Goal: Find specific page/section: Find specific page/section

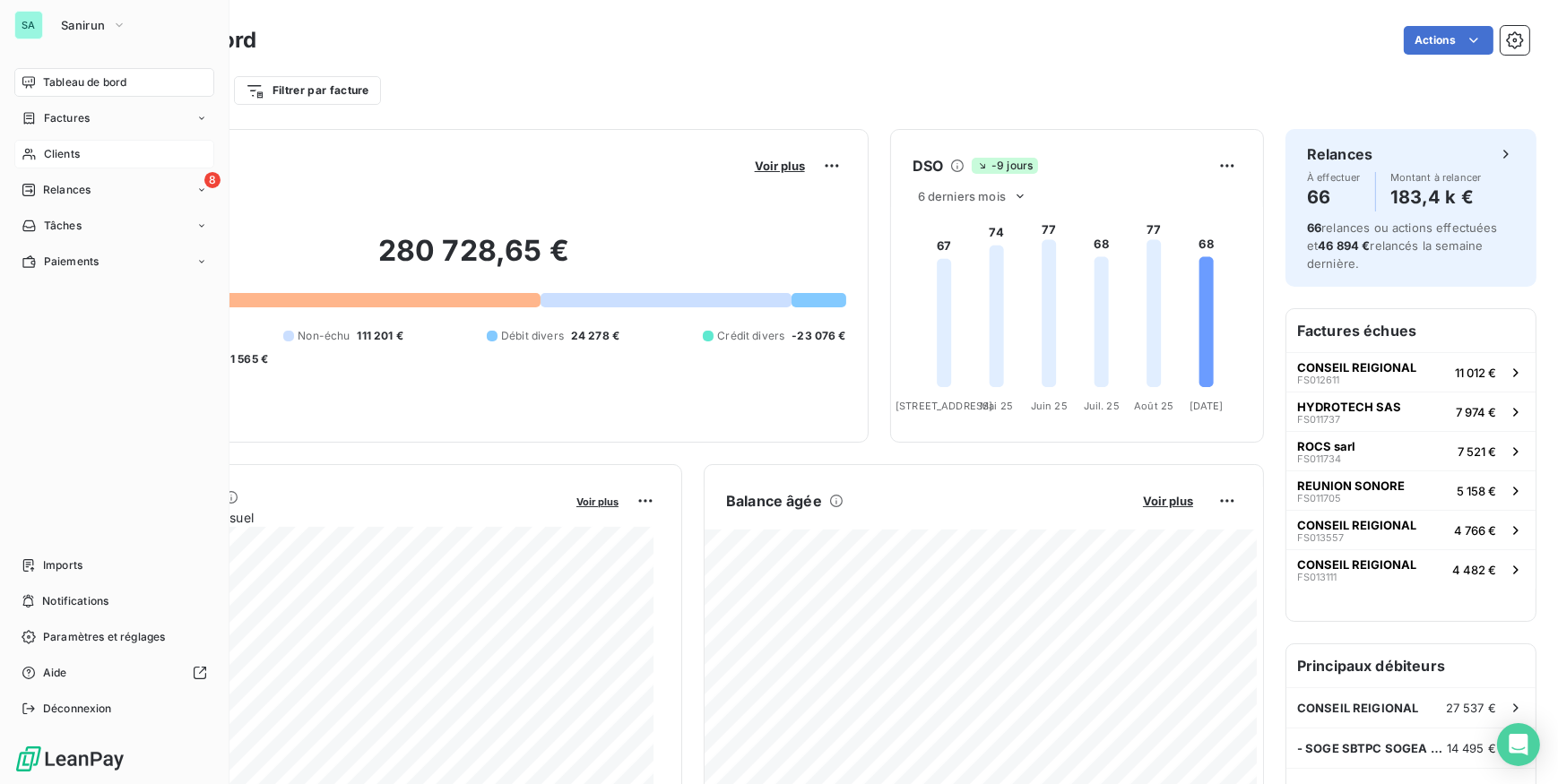
click at [62, 152] on span "Clients" at bounding box center [62, 155] width 36 height 17
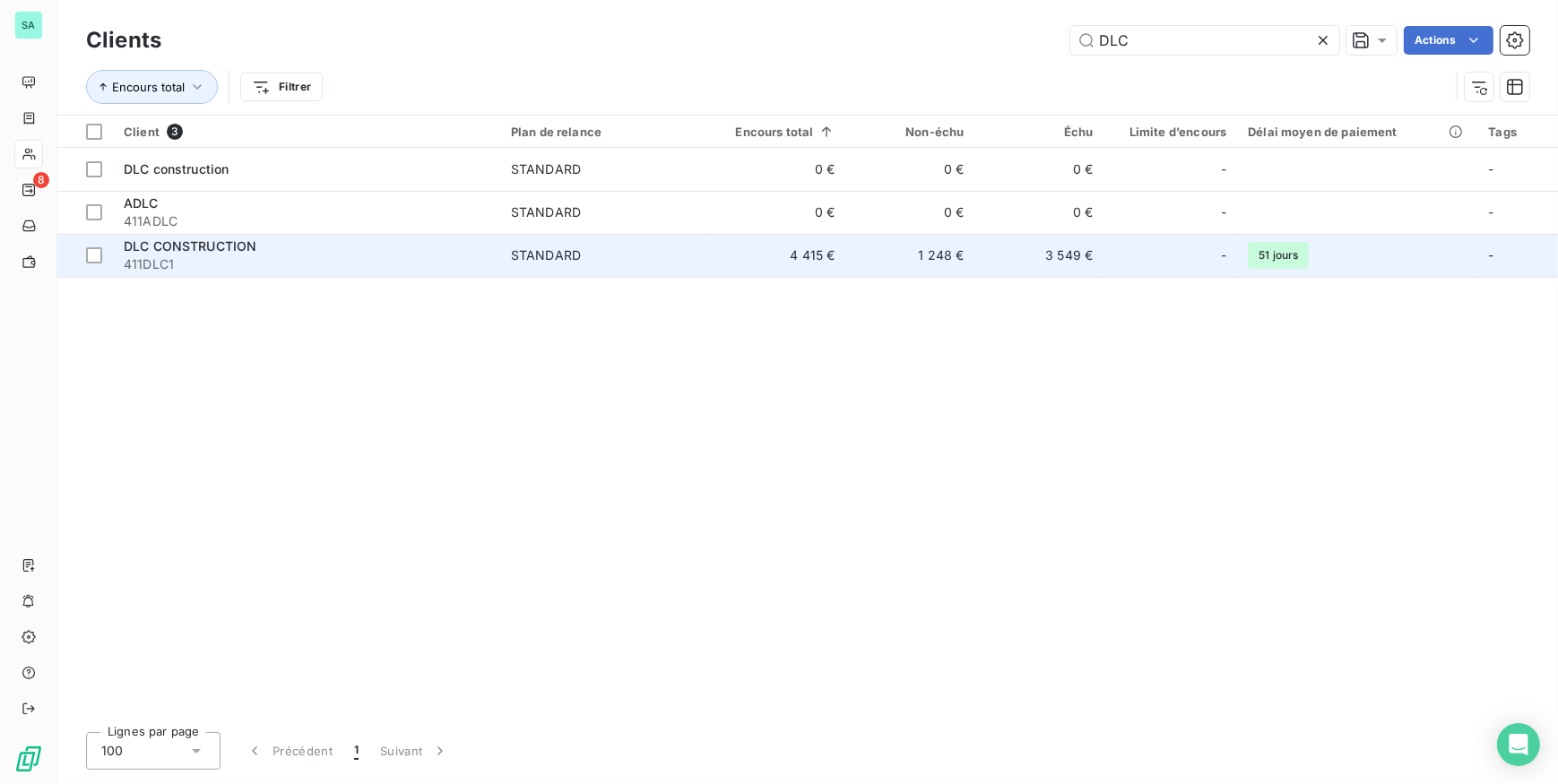
type input "DLC"
click at [194, 251] on span "DLC CONSTRUCTION" at bounding box center [190, 246] width 133 height 16
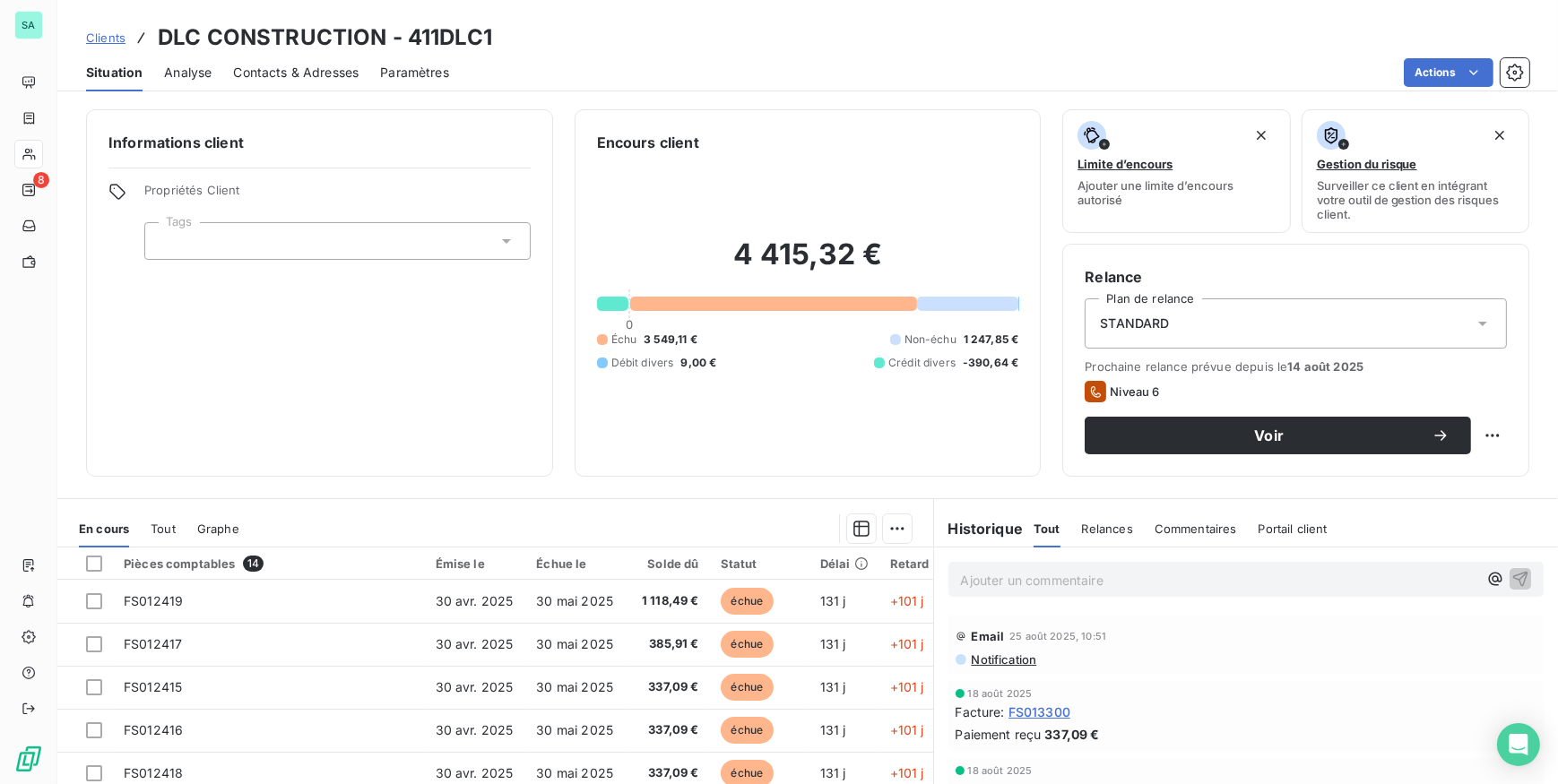
scroll to position [81, 0]
click at [291, 72] on span "Contacts & Adresses" at bounding box center [296, 72] width 125 height 18
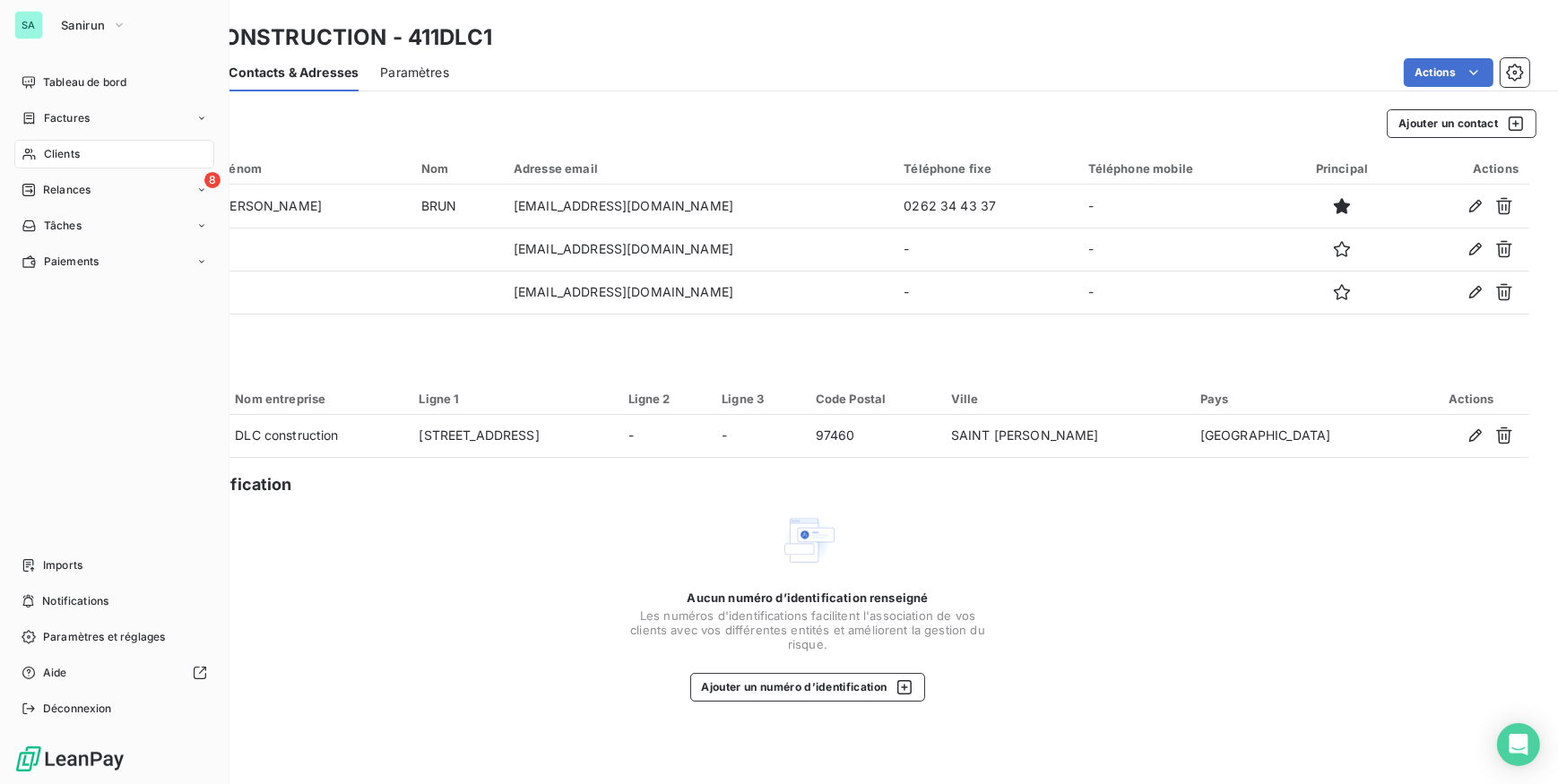
click at [112, 41] on div "SA Sanirun Tableau de bord Factures Clients 8 Relances Tâches Paiements Imports…" at bounding box center [114, 392] width 229 height 784
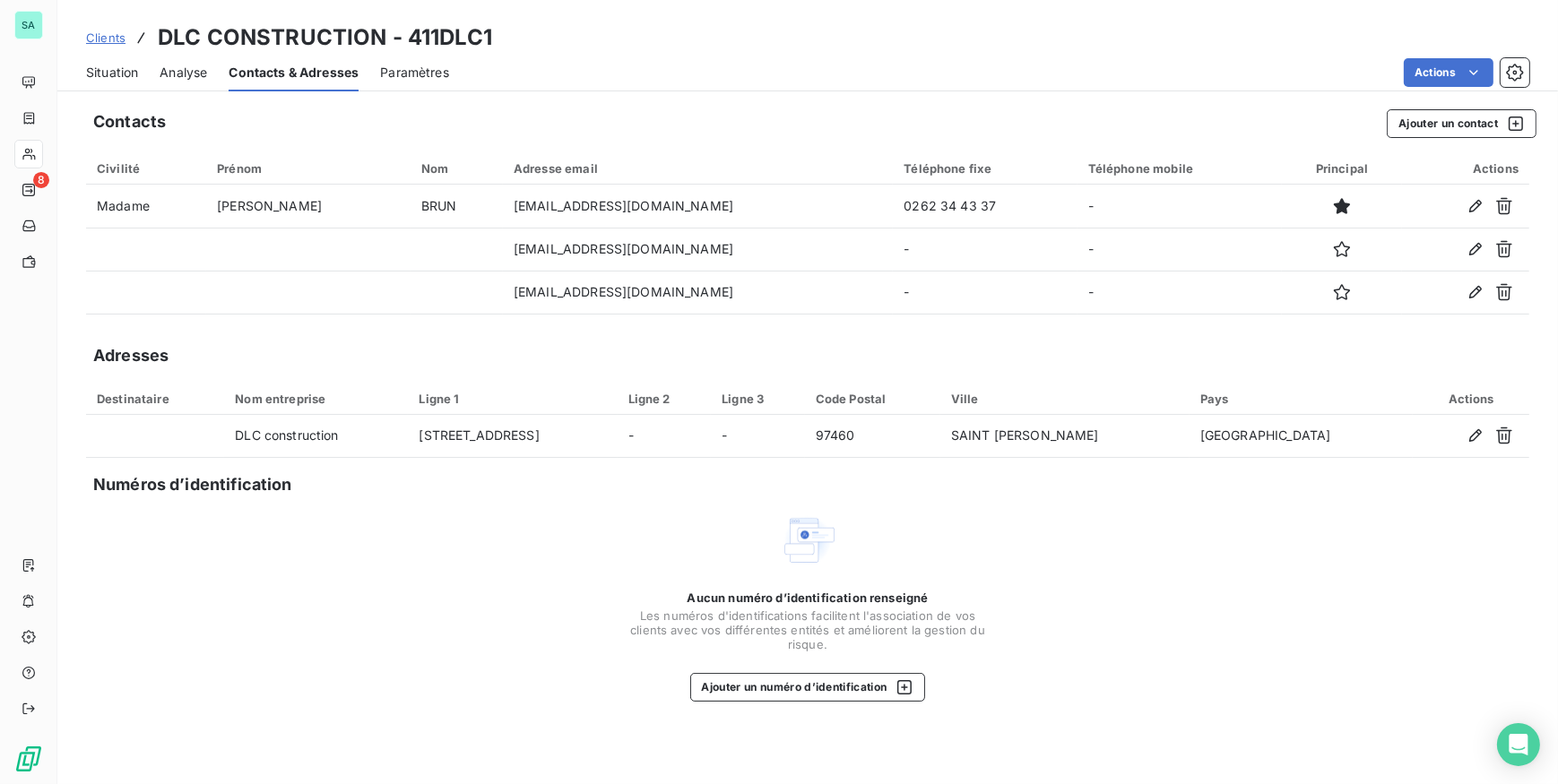
click at [555, 48] on div "Clients DLC CONSTRUCTION - 411DLC1" at bounding box center [807, 37] width 1501 height 32
click at [99, 40] on span "Clients" at bounding box center [105, 38] width 40 height 15
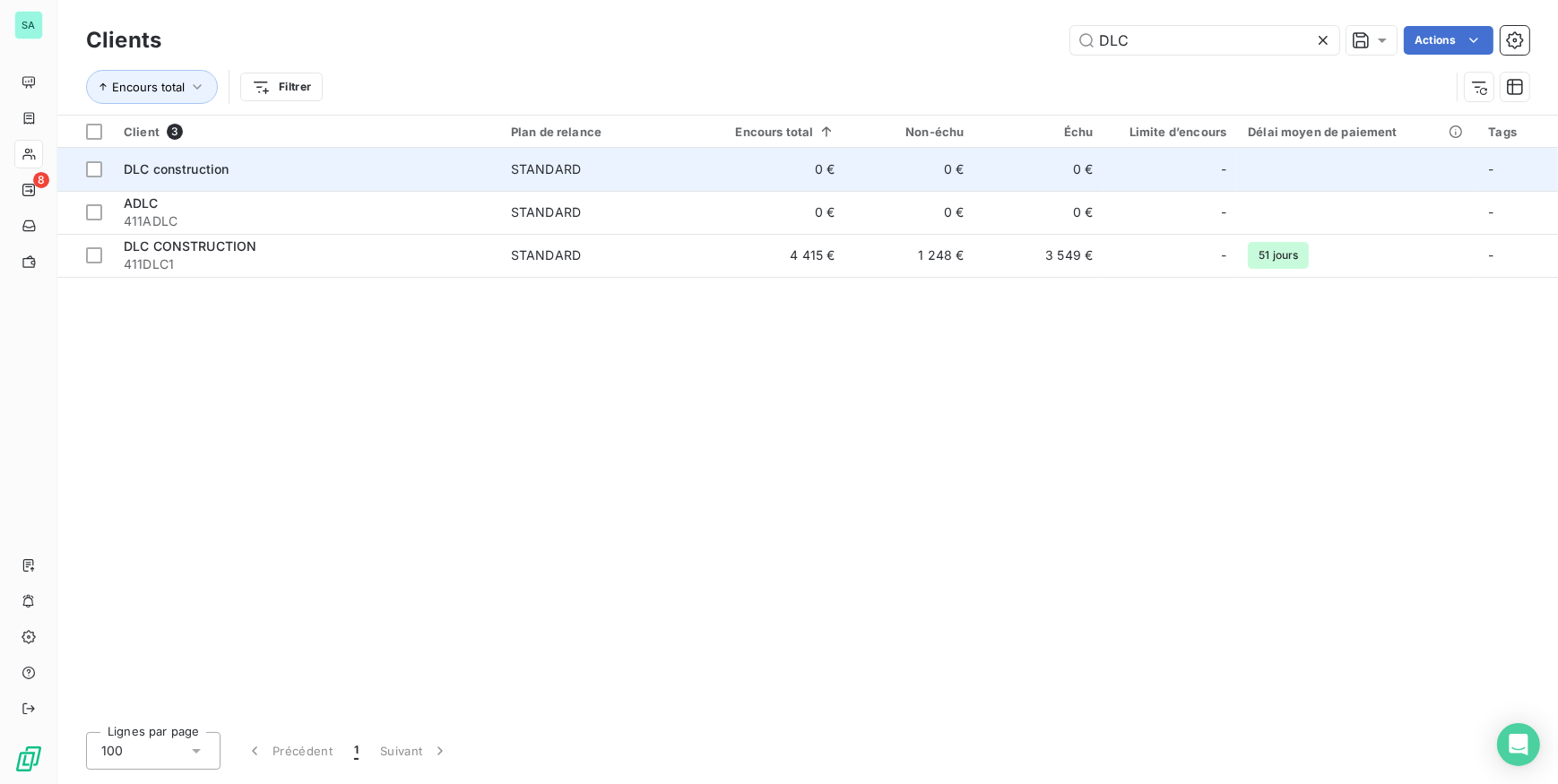
click at [181, 183] on td "DLC construction" at bounding box center [307, 170] width 387 height 43
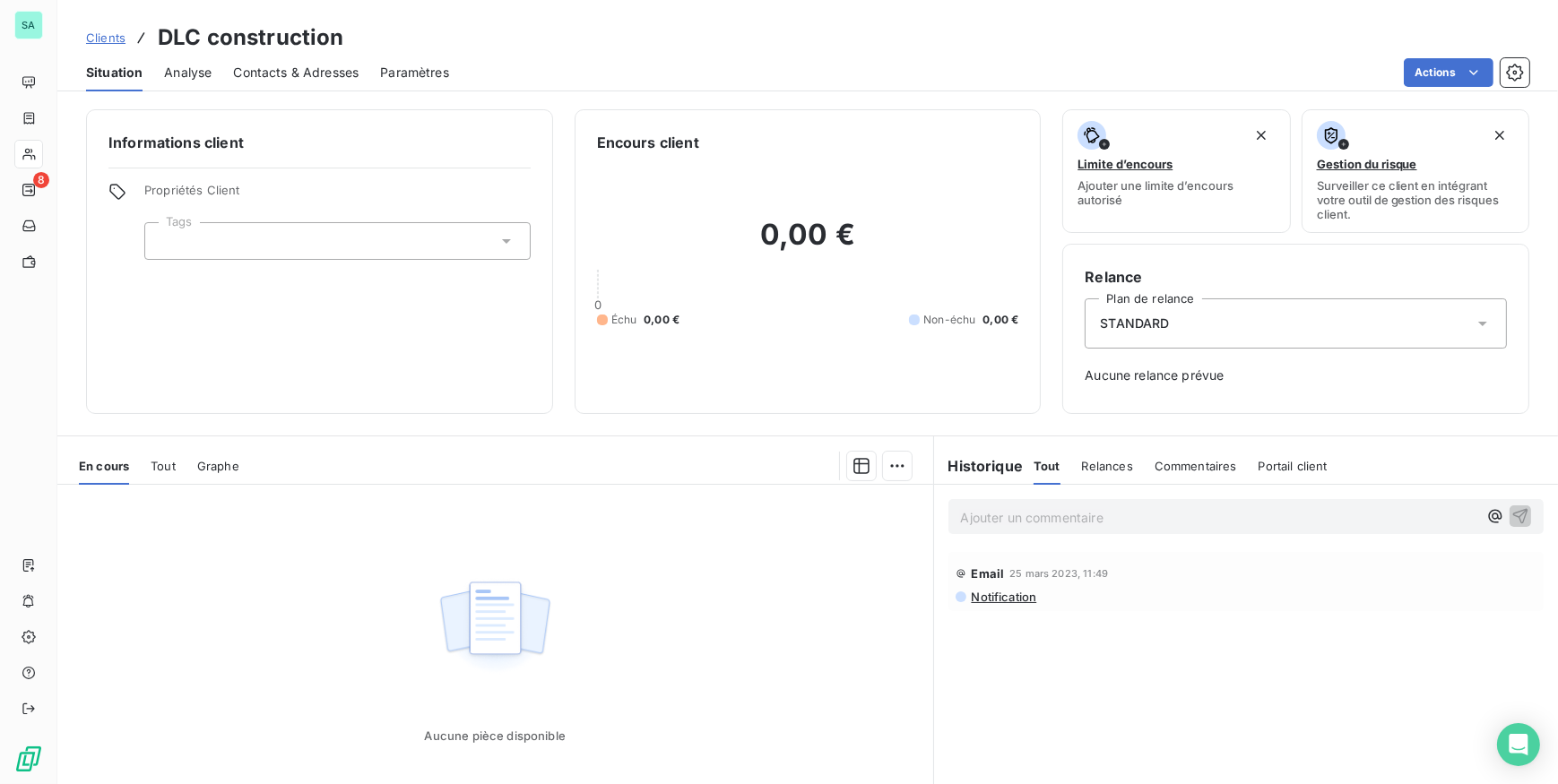
click at [98, 36] on span "Clients" at bounding box center [105, 38] width 40 height 15
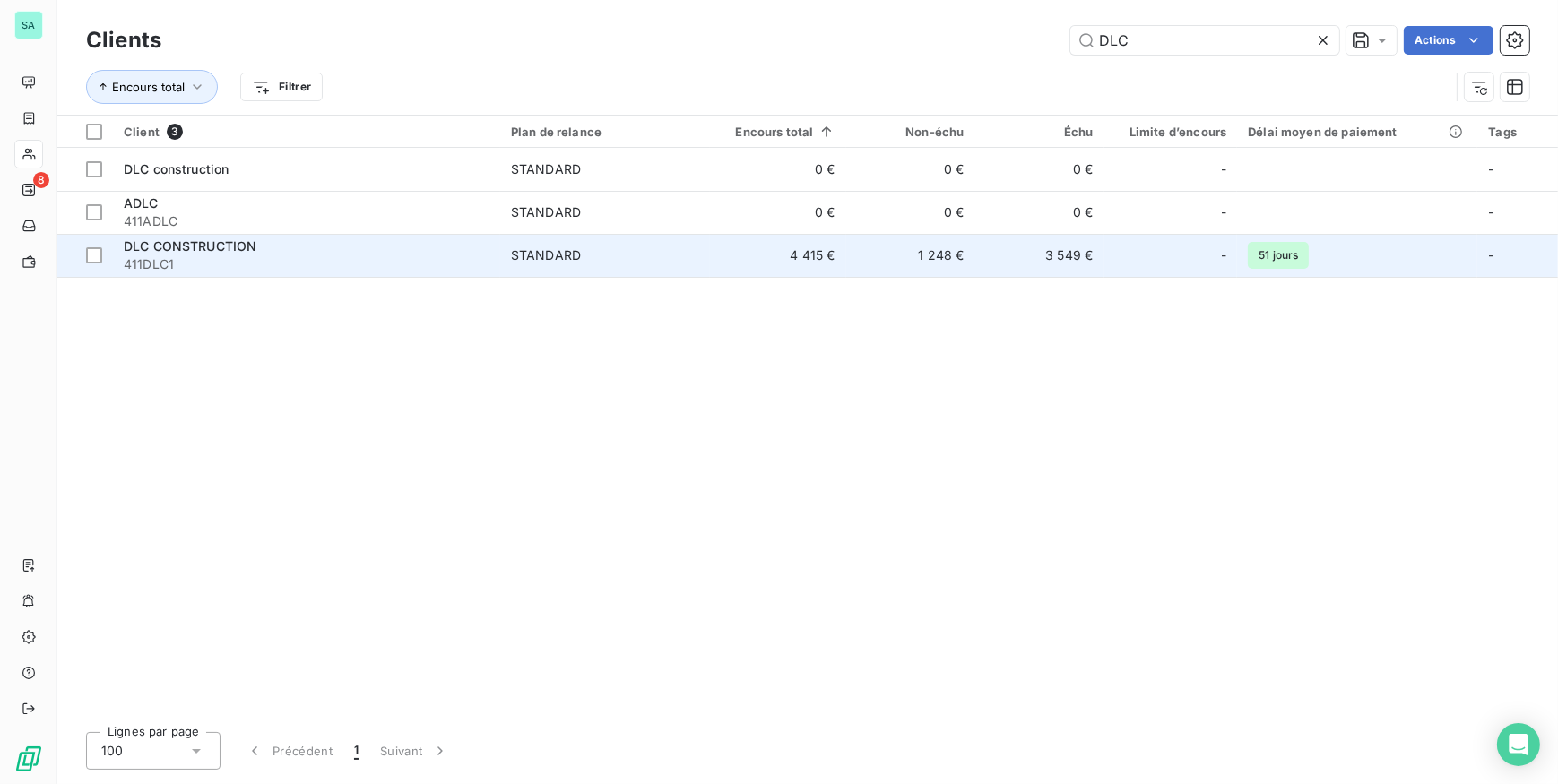
click at [221, 250] on span "DLC CONSTRUCTION" at bounding box center [190, 246] width 133 height 16
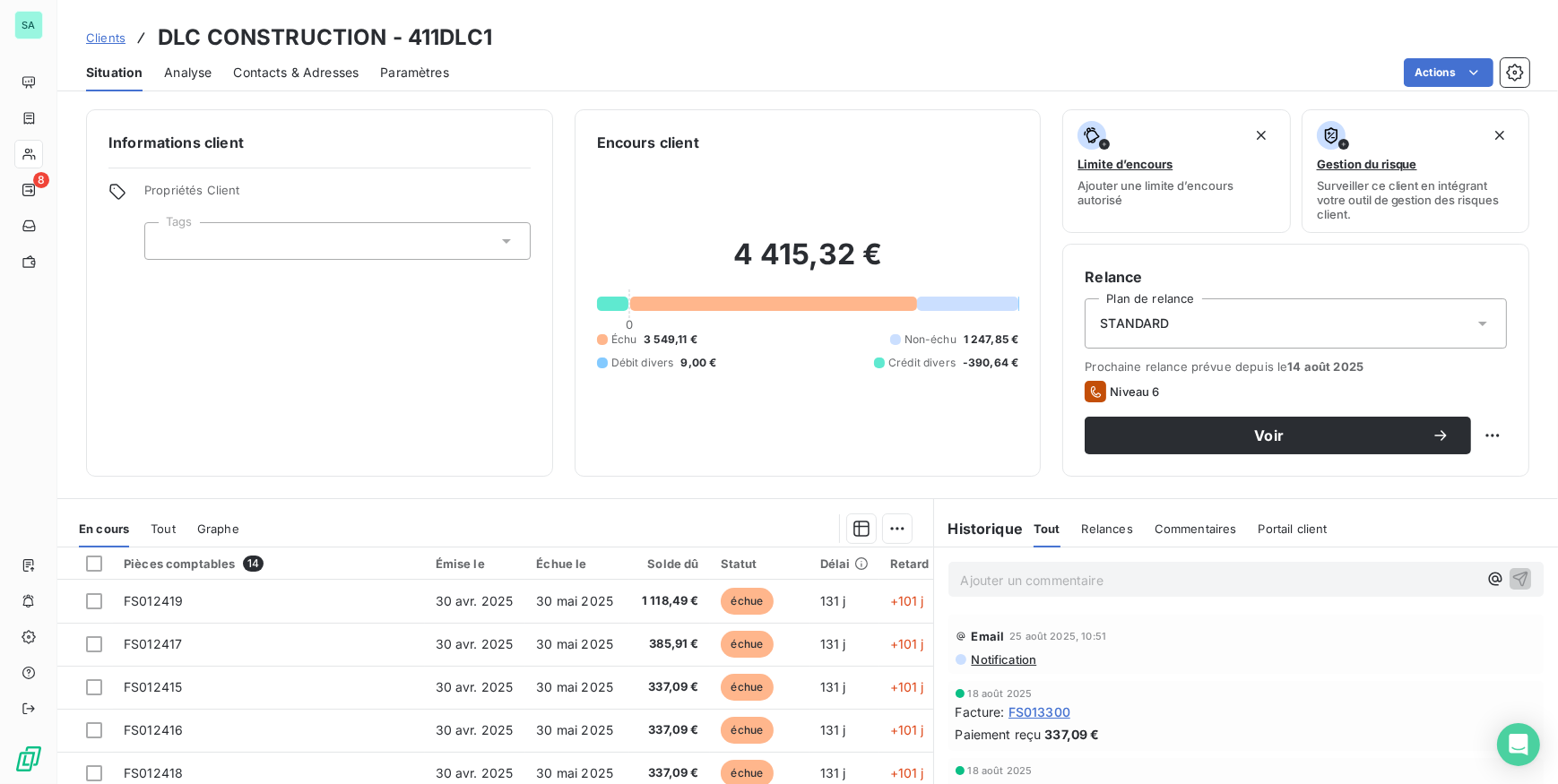
click at [286, 64] on span "Contacts & Adresses" at bounding box center [296, 72] width 125 height 18
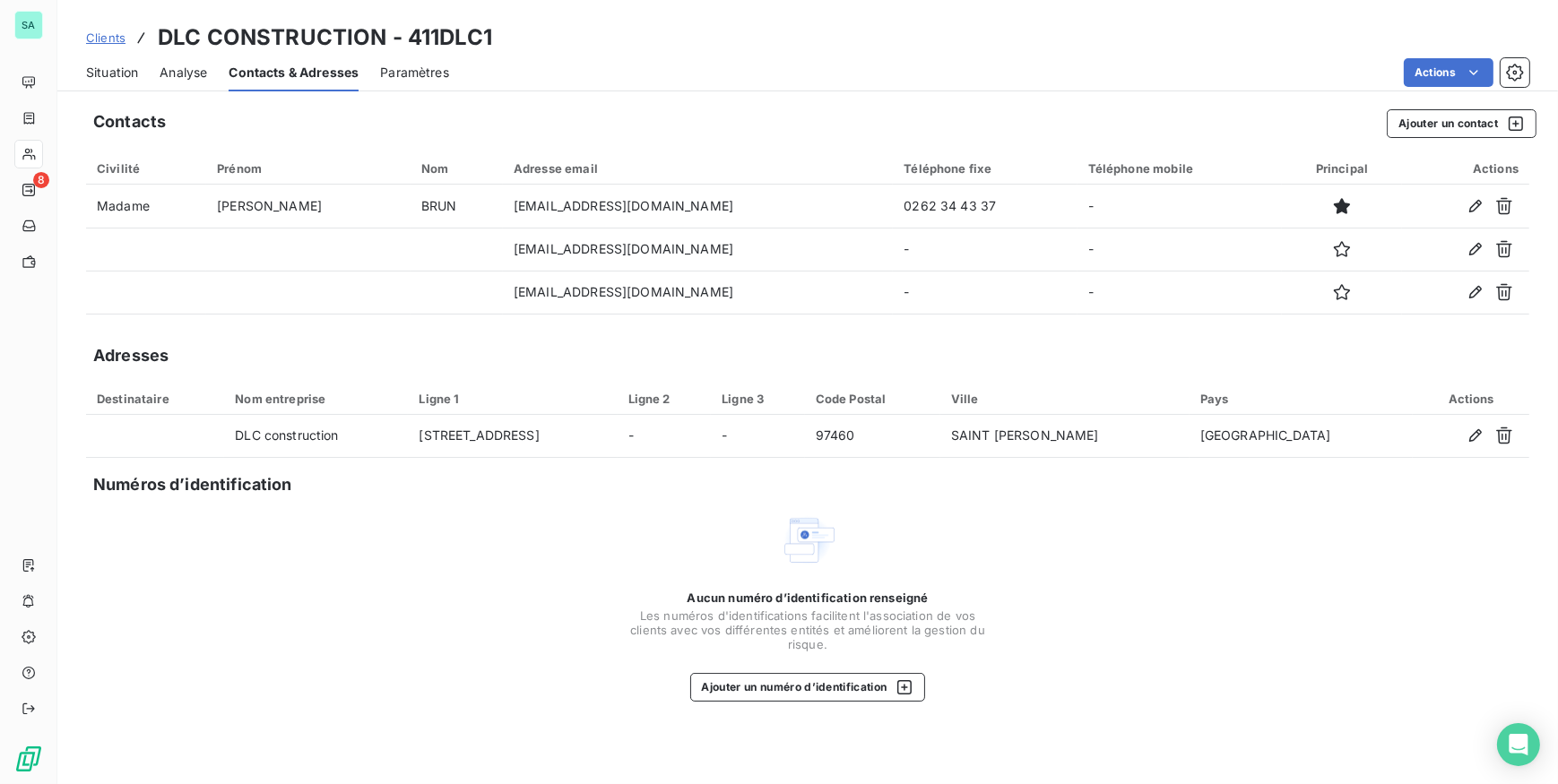
click at [112, 34] on span "Clients" at bounding box center [105, 38] width 40 height 15
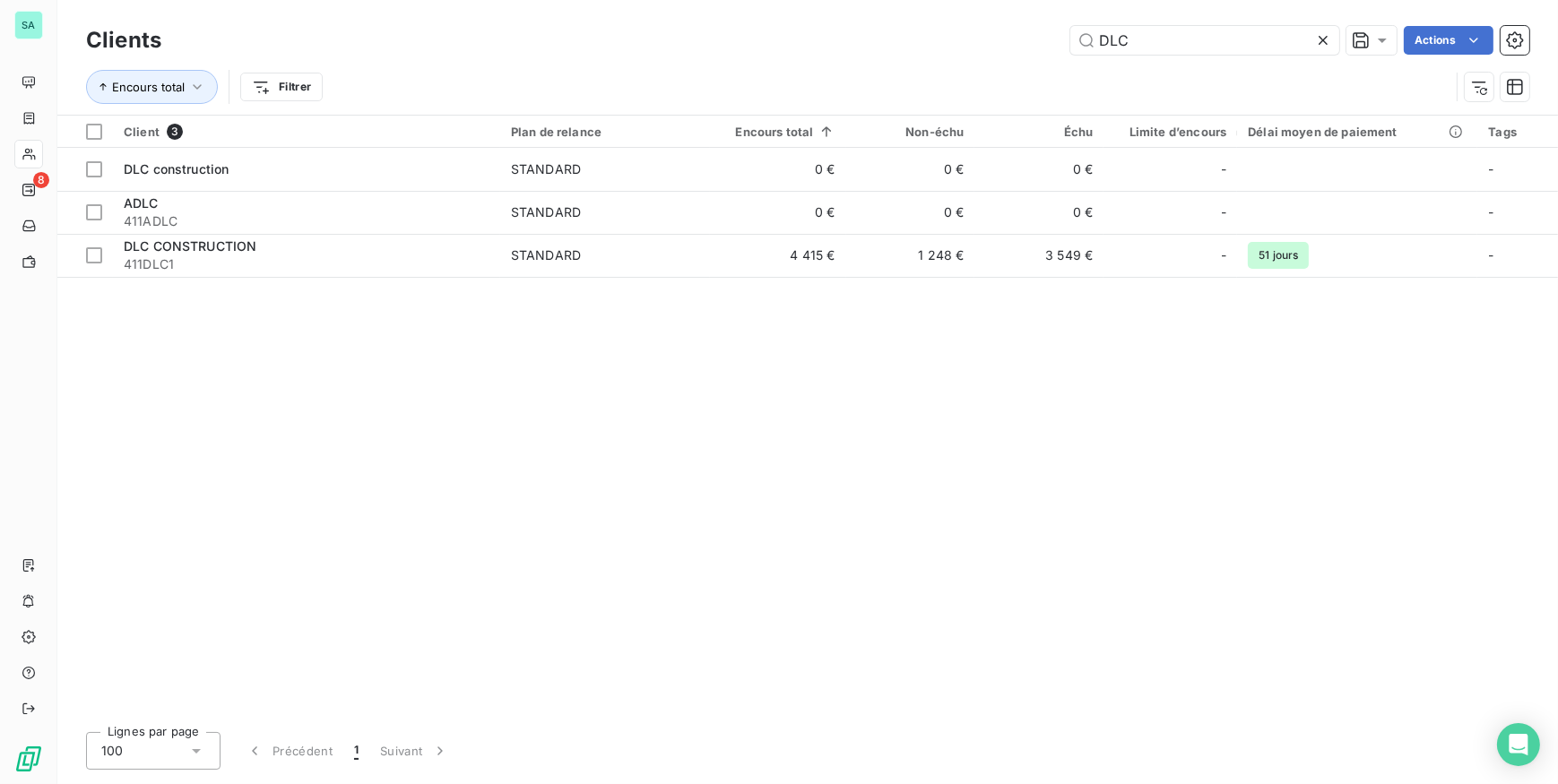
drag, startPoint x: 1164, startPoint y: 40, endPoint x: 818, endPoint y: 13, distance: 347.1
click at [831, 16] on div "Clients DLC Actions Encours total Filtrer" at bounding box center [807, 57] width 1501 height 115
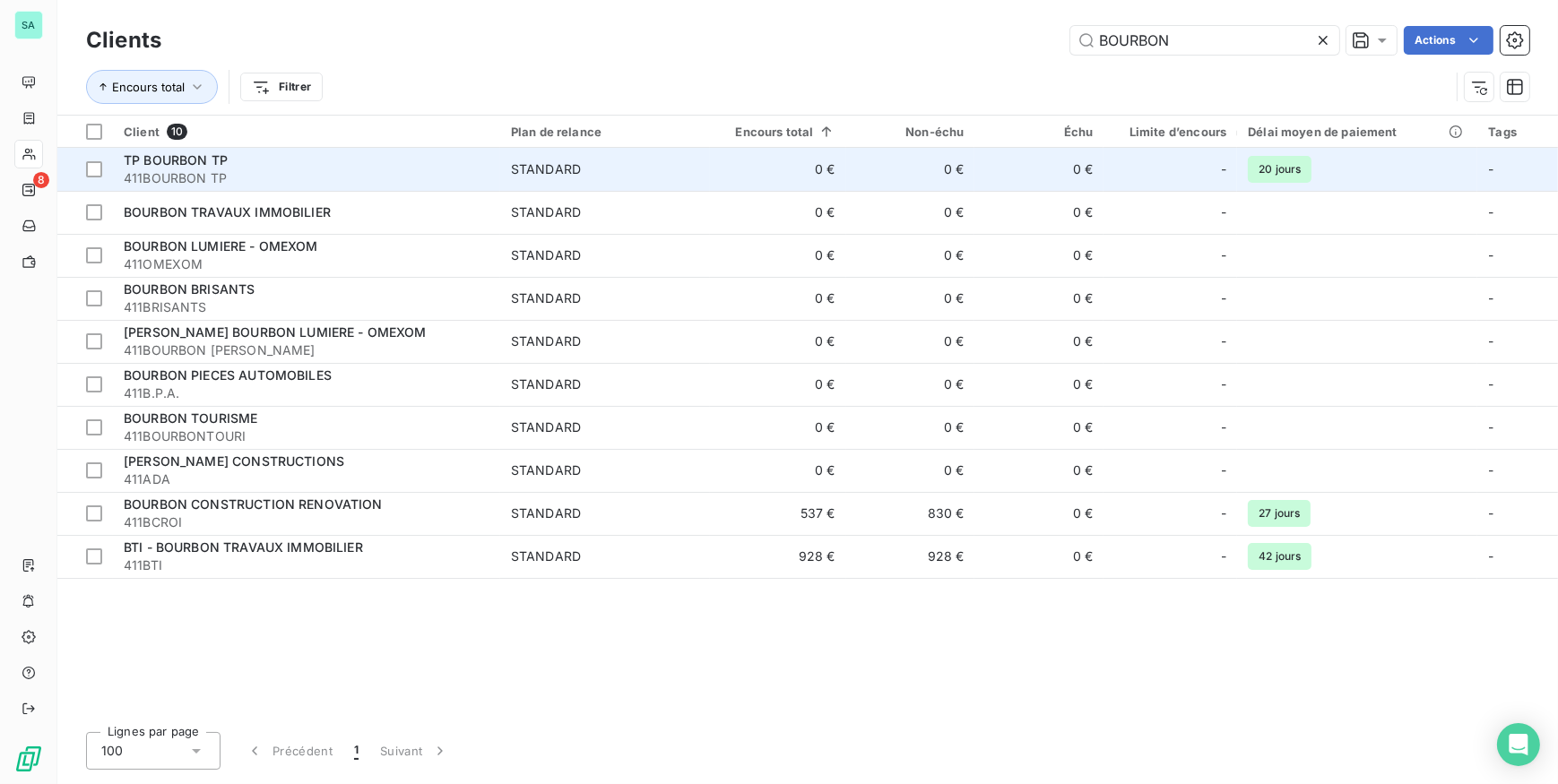
type input "BOURBON"
click at [227, 177] on span "411BOURBON TP" at bounding box center [306, 178] width 366 height 18
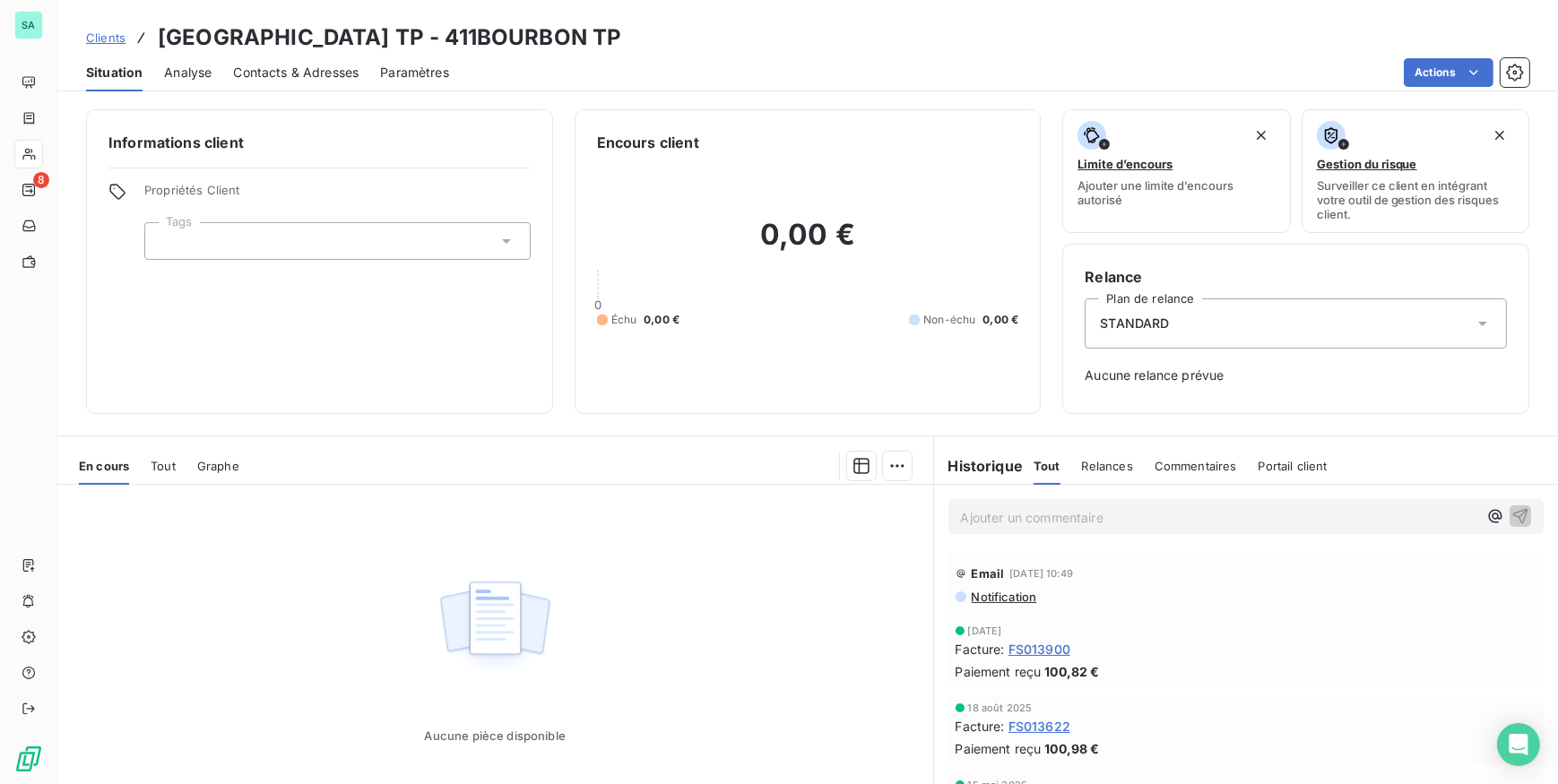
click at [309, 82] on div "Contacts & Adresses" at bounding box center [296, 72] width 125 height 38
